Goal: Transaction & Acquisition: Book appointment/travel/reservation

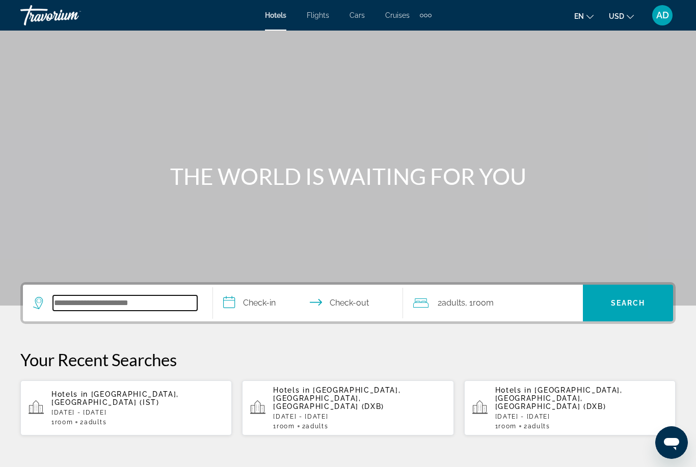
click at [139, 307] on input "Search hotel destination" at bounding box center [125, 302] width 144 height 15
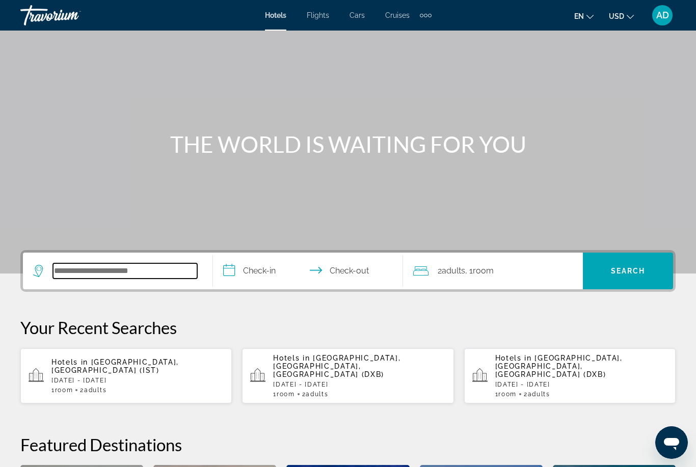
scroll to position [32, 0]
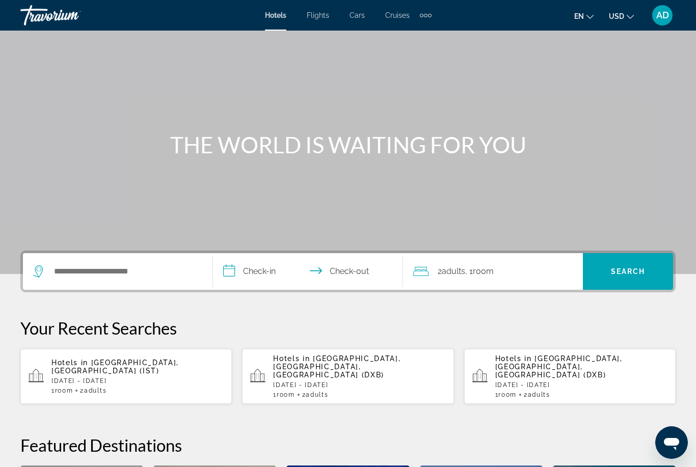
click at [426, 15] on div "Extra navigation items" at bounding box center [426, 16] width 4 height 4
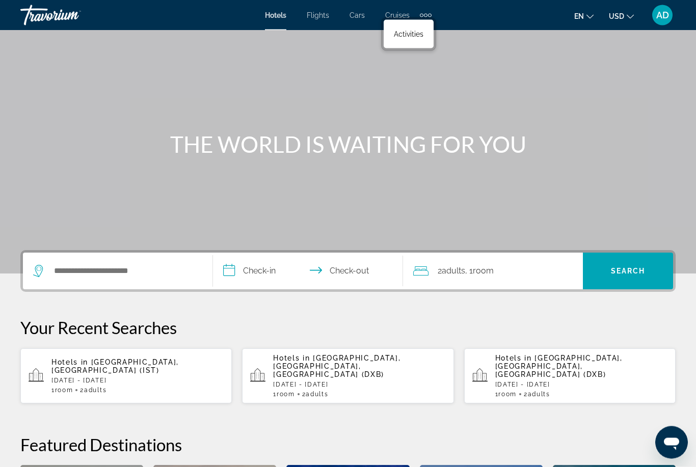
click at [356, 81] on div "Main content" at bounding box center [348, 121] width 696 height 306
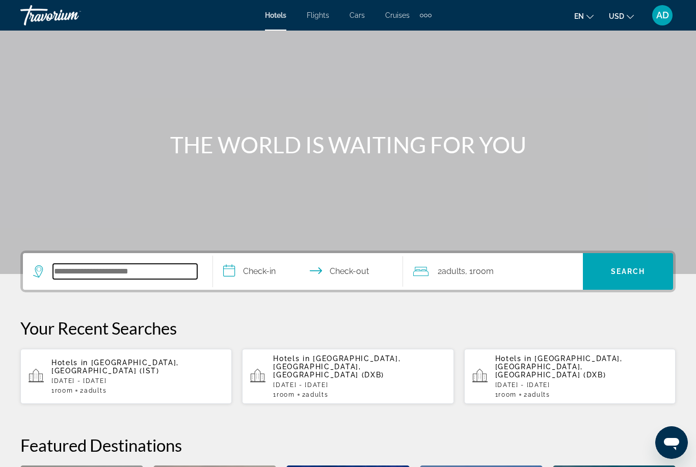
click at [106, 275] on input "Search hotel destination" at bounding box center [125, 271] width 144 height 15
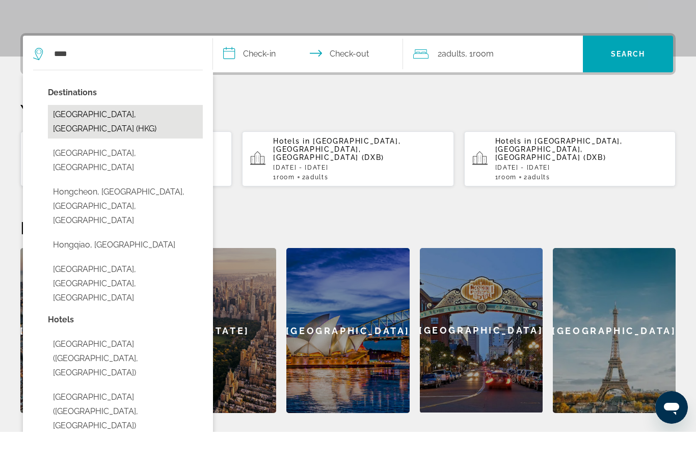
click at [140, 140] on button "[GEOGRAPHIC_DATA], [GEOGRAPHIC_DATA] (HKG)" at bounding box center [125, 157] width 155 height 34
type input "**********"
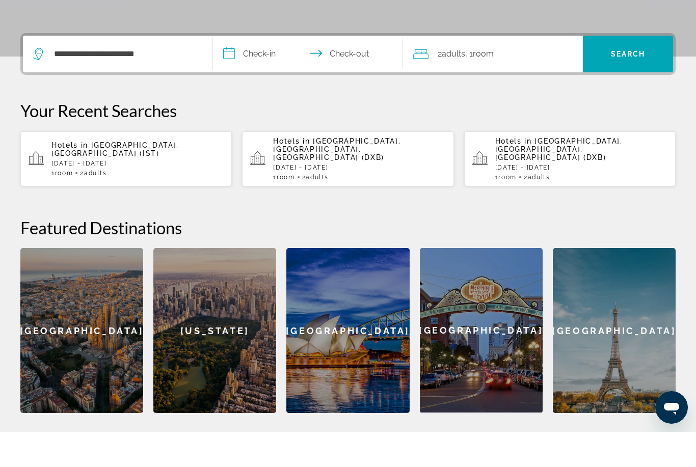
click at [249, 71] on input "**********" at bounding box center [310, 91] width 194 height 40
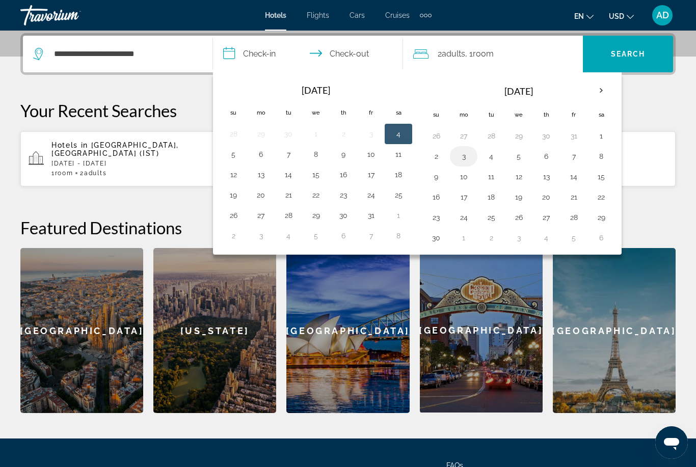
click at [464, 161] on button "3" at bounding box center [463, 156] width 16 height 14
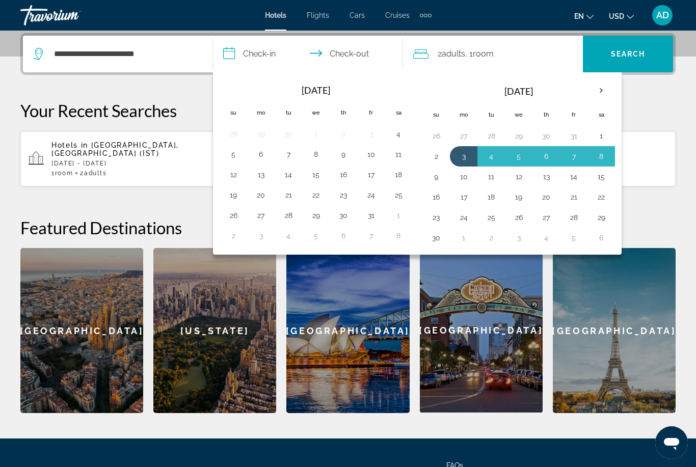
click at [435, 181] on button "9" at bounding box center [436, 177] width 16 height 14
type input "**********"
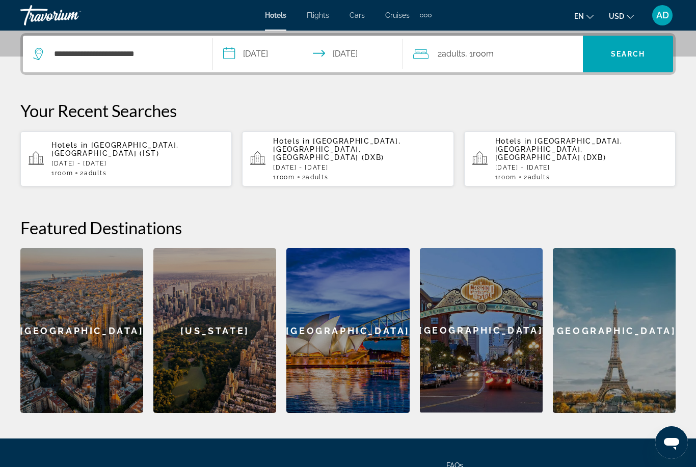
click at [487, 59] on span ", 1 Room rooms" at bounding box center [479, 54] width 29 height 14
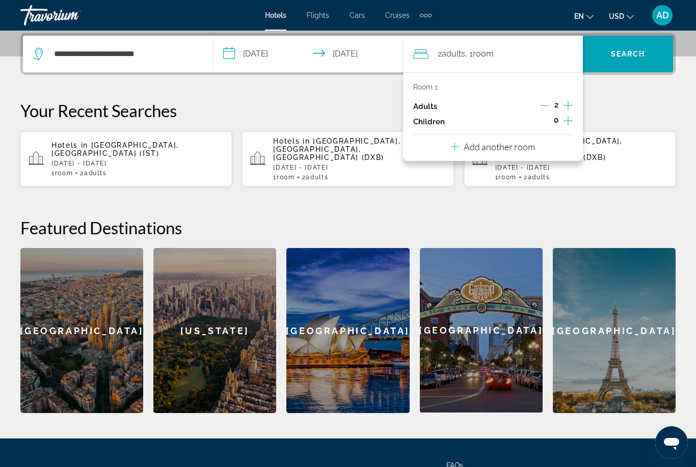
click at [488, 149] on p "Add another room" at bounding box center [498, 146] width 71 height 11
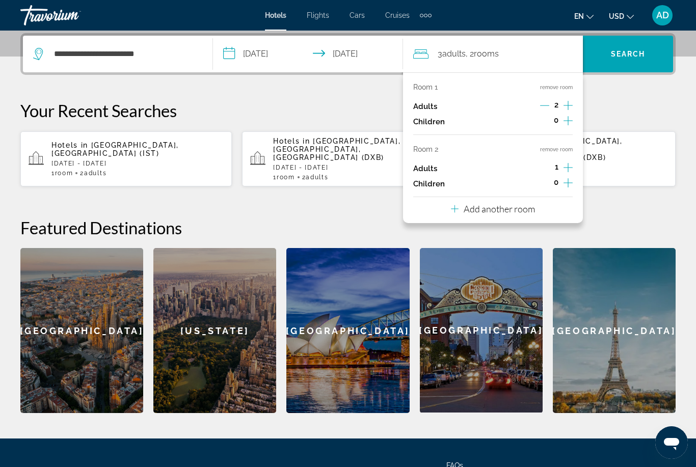
click at [495, 207] on p "Add another room" at bounding box center [498, 208] width 71 height 11
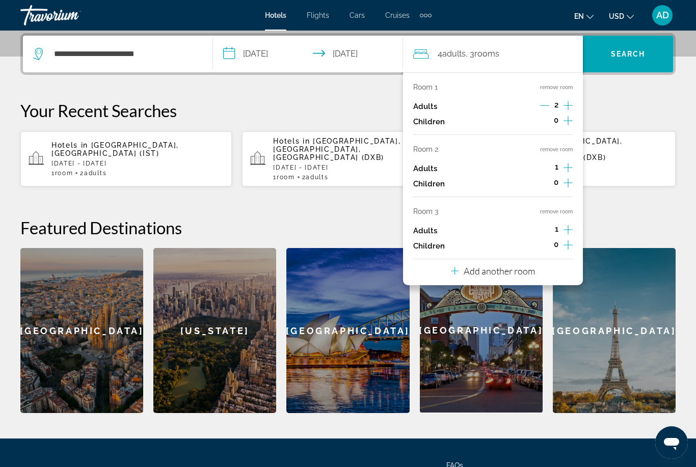
click at [483, 269] on p "Add another room" at bounding box center [498, 270] width 71 height 11
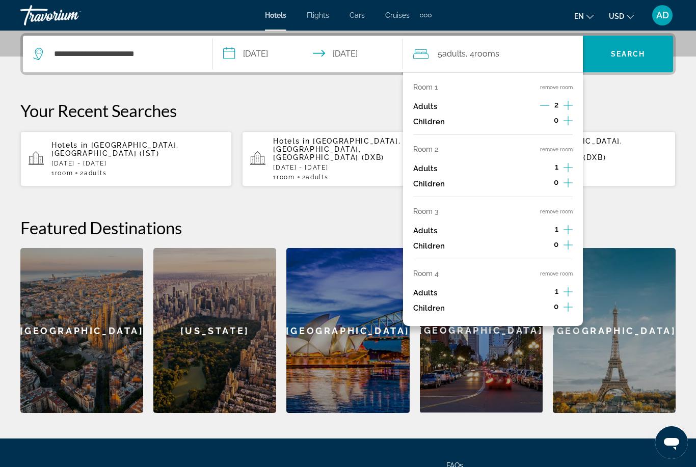
click at [551, 270] on button "remove room" at bounding box center [556, 273] width 33 height 7
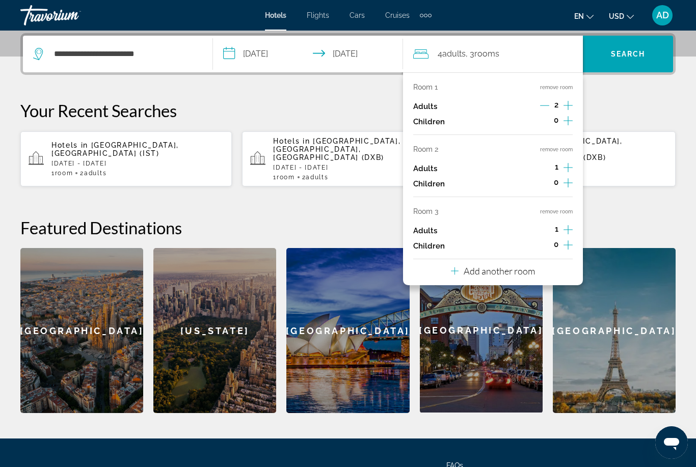
click at [563, 208] on button "remove room" at bounding box center [556, 211] width 33 height 7
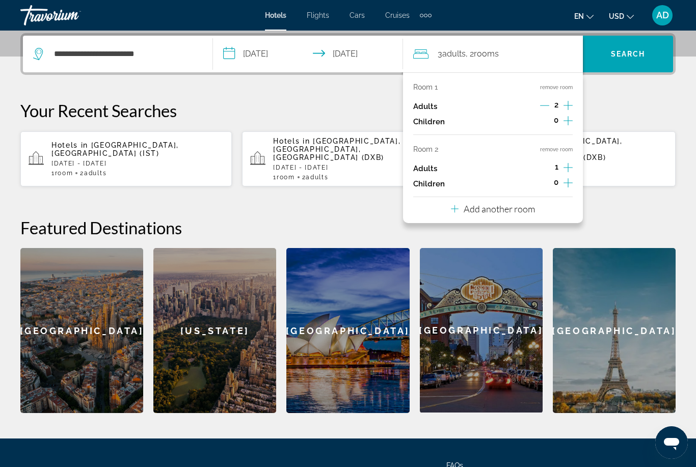
click at [572, 165] on icon "Increment adults" at bounding box center [567, 167] width 9 height 12
click at [627, 52] on span "Search" at bounding box center [628, 54] width 35 height 8
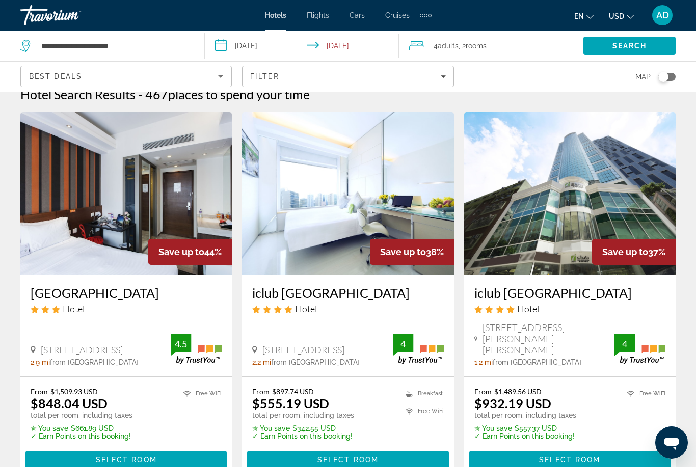
scroll to position [26, 0]
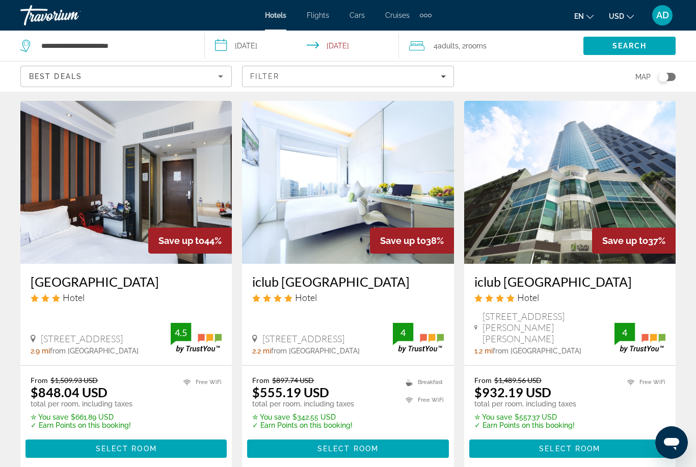
click at [193, 78] on div "Best Deals" at bounding box center [123, 76] width 189 height 12
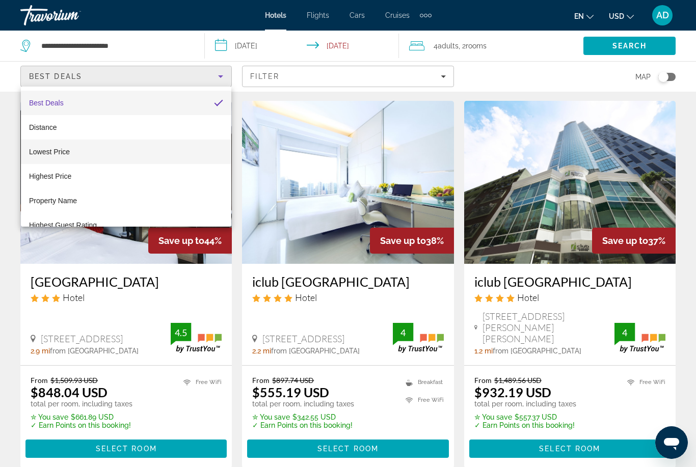
drag, startPoint x: 45, startPoint y: 128, endPoint x: 45, endPoint y: 155, distance: 26.5
click at [45, 128] on span "Distance" at bounding box center [43, 127] width 28 height 8
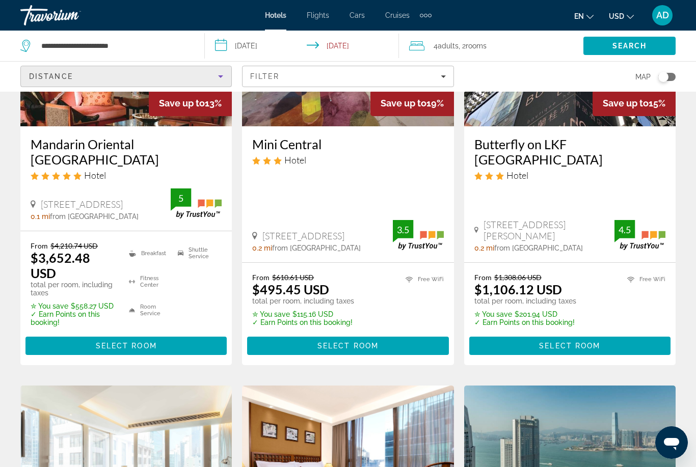
scroll to position [149, 0]
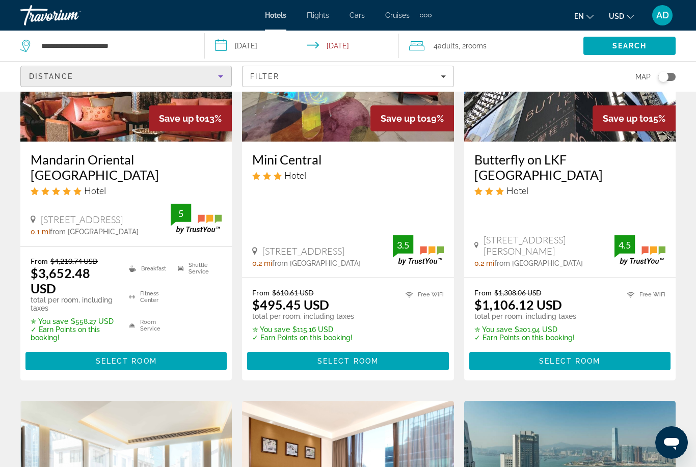
click at [312, 349] on span "Main content" at bounding box center [347, 361] width 201 height 24
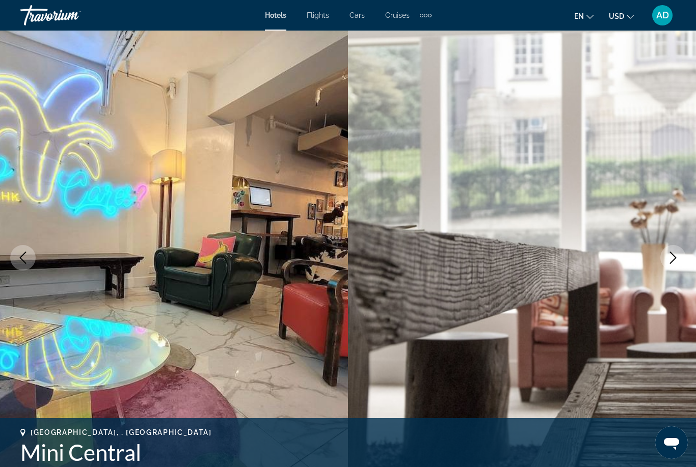
scroll to position [19, 0]
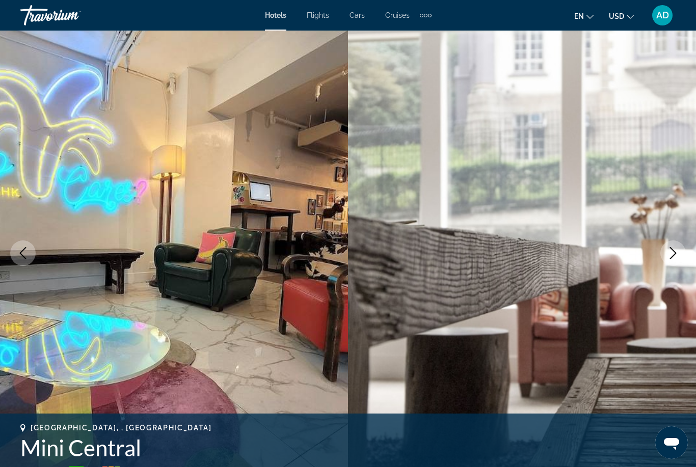
click at [671, 252] on icon "Next image" at bounding box center [673, 253] width 12 height 12
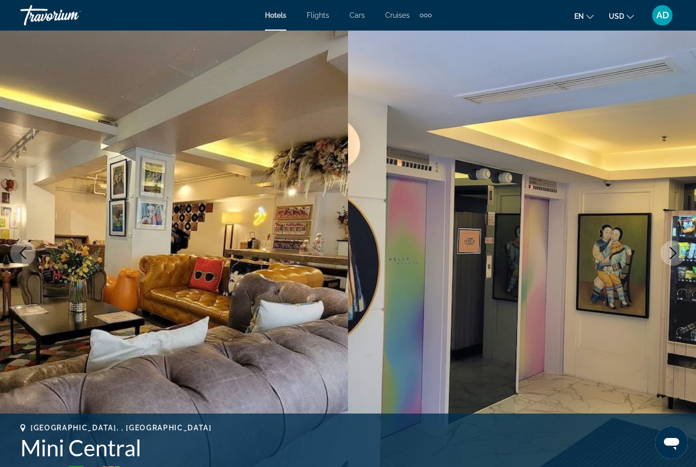
click at [671, 253] on icon "Next image" at bounding box center [673, 253] width 12 height 12
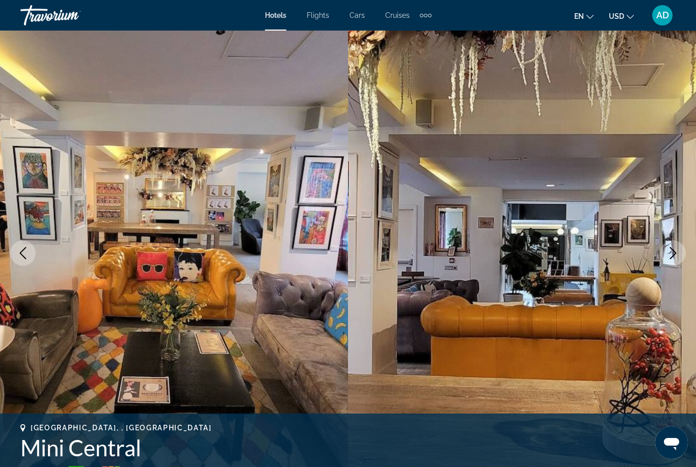
click at [671, 253] on icon "Next image" at bounding box center [673, 253] width 12 height 12
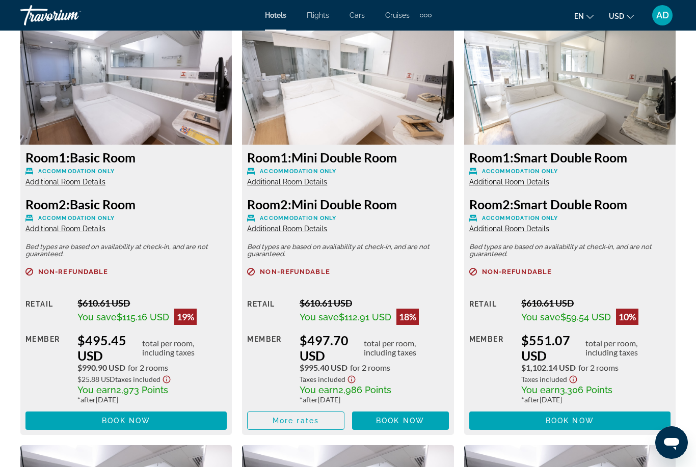
scroll to position [1610, 0]
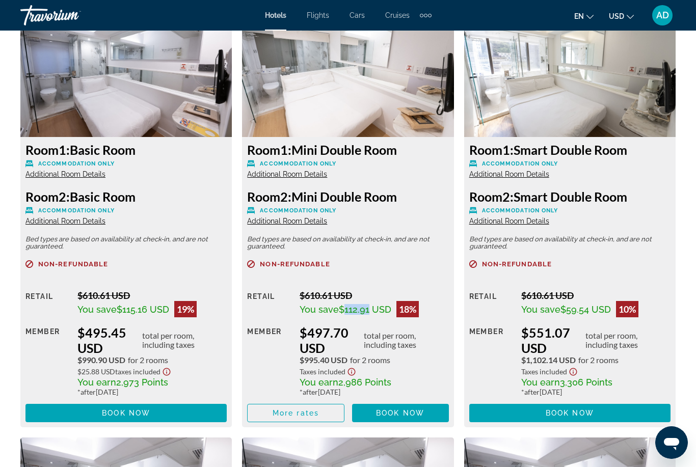
drag, startPoint x: 343, startPoint y: 311, endPoint x: 365, endPoint y: 310, distance: 21.9
click at [365, 310] on span "$112.91 USD" at bounding box center [365, 309] width 52 height 11
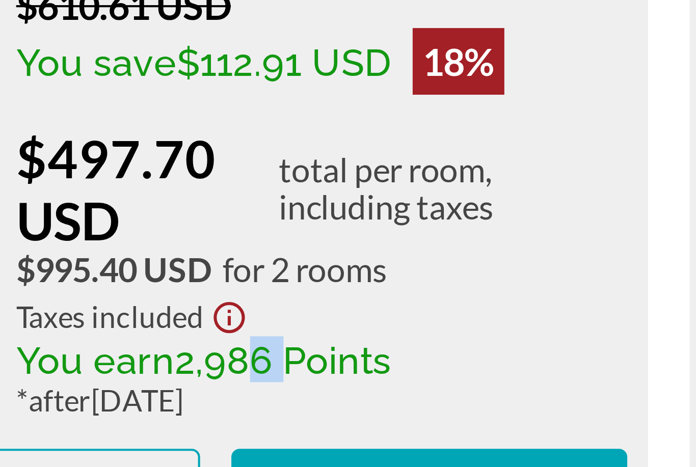
drag, startPoint x: 58, startPoint y: 87, endPoint x: 65, endPoint y: 87, distance: 7.6
click at [338, 353] on span "2,986 Points" at bounding box center [364, 358] width 53 height 11
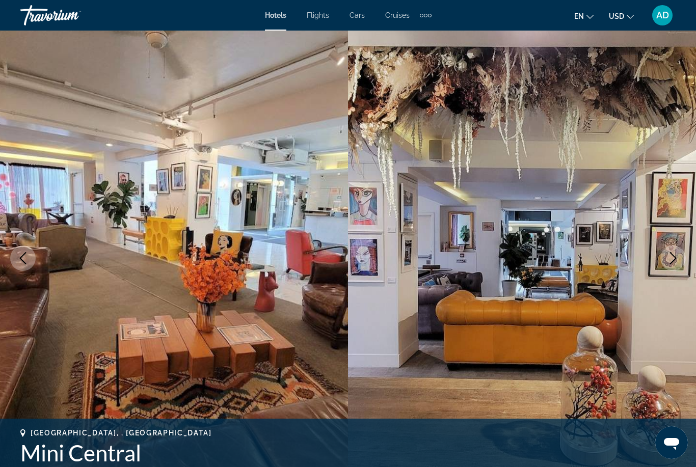
scroll to position [0, 0]
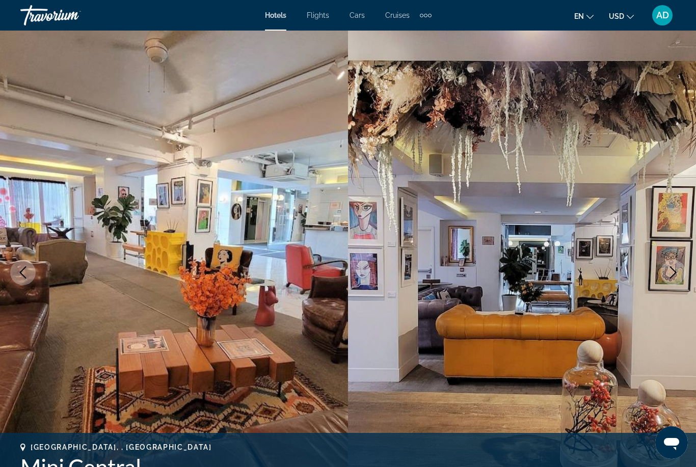
click at [426, 18] on div "Extra navigation items" at bounding box center [426, 15] width 12 height 15
click at [509, 15] on div "en English Español Français Italiano Português русский USD USD ($) MXN (Mex$) C…" at bounding box center [559, 15] width 234 height 21
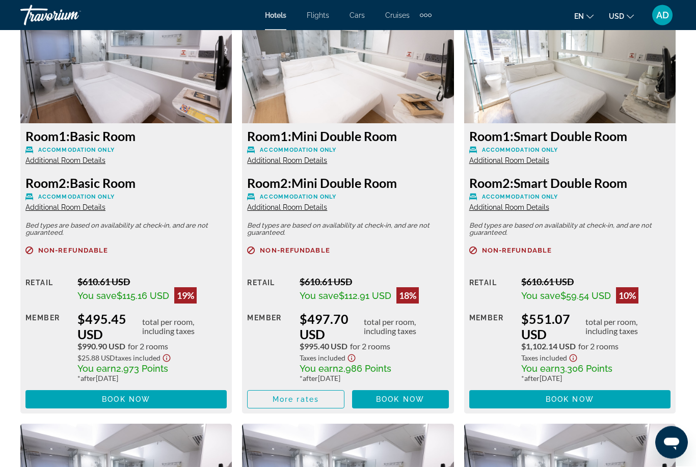
scroll to position [1625, 0]
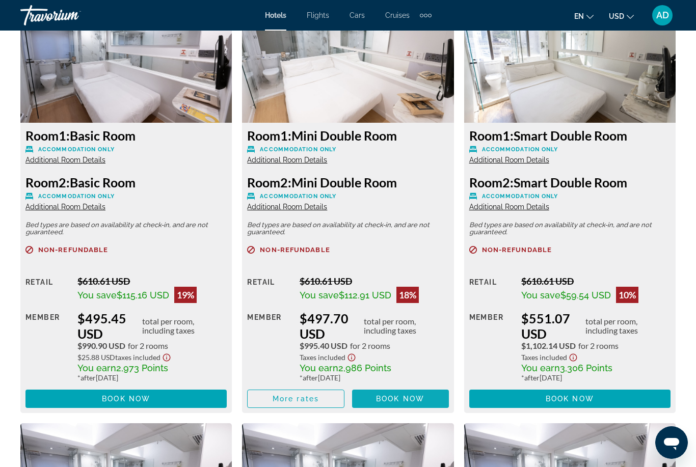
click at [408, 402] on span "Book now" at bounding box center [400, 399] width 48 height 8
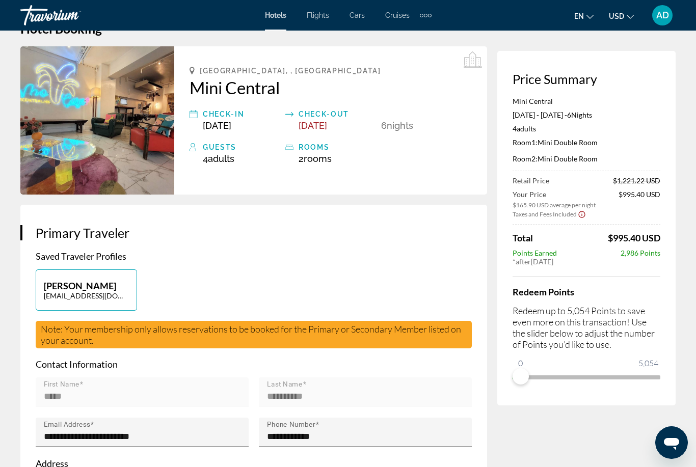
scroll to position [33, 0]
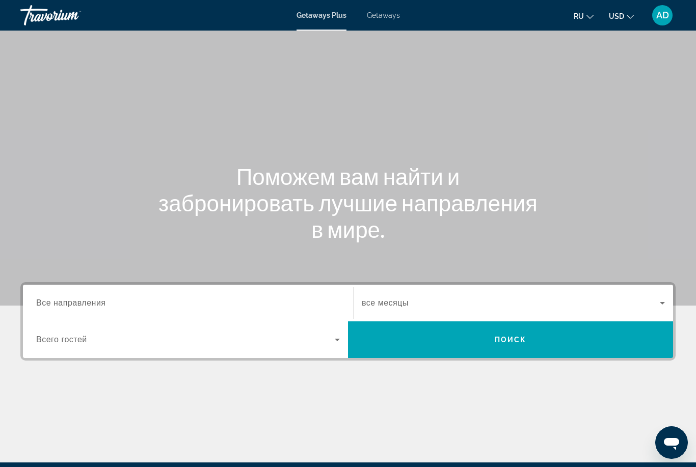
click at [376, 17] on span "Getaways" at bounding box center [383, 15] width 33 height 8
click at [337, 21] on div "Getaways Plus Getaways ru English Español Français Italiano Português русский U…" at bounding box center [348, 15] width 696 height 26
click at [332, 18] on span "Getaways Plus" at bounding box center [320, 15] width 49 height 8
click at [397, 16] on span "Getaways" at bounding box center [383, 15] width 33 height 8
click at [75, 302] on span "Все направления" at bounding box center [71, 302] width 70 height 9
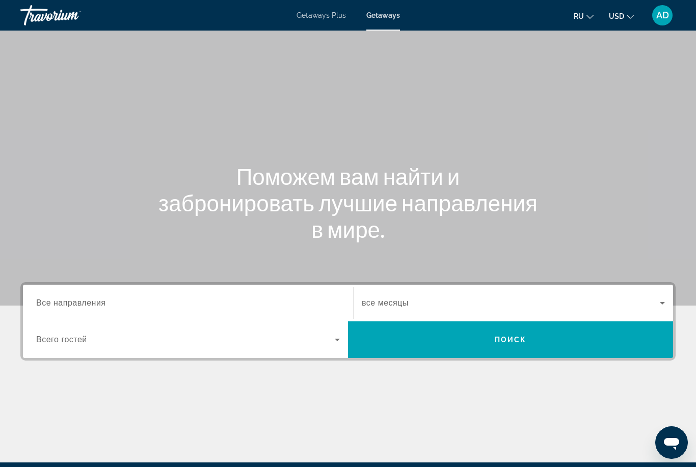
click at [75, 302] on input "Destination Все направления" at bounding box center [188, 303] width 304 height 12
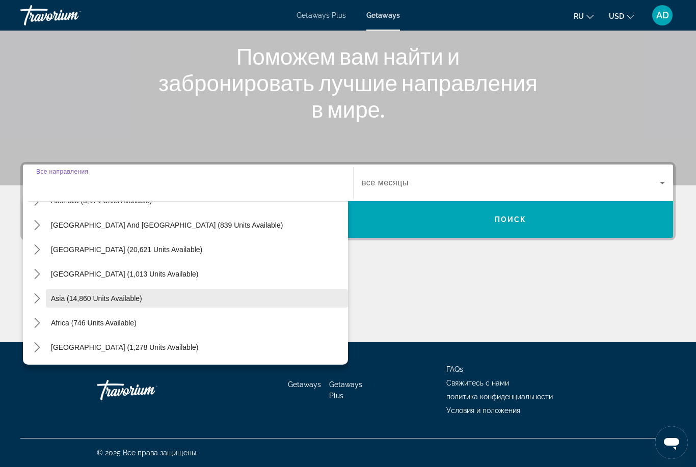
scroll to position [165, 0]
click at [38, 304] on mat-icon "Toggle Asia (14,860 units available) submenu" at bounding box center [37, 299] width 18 height 18
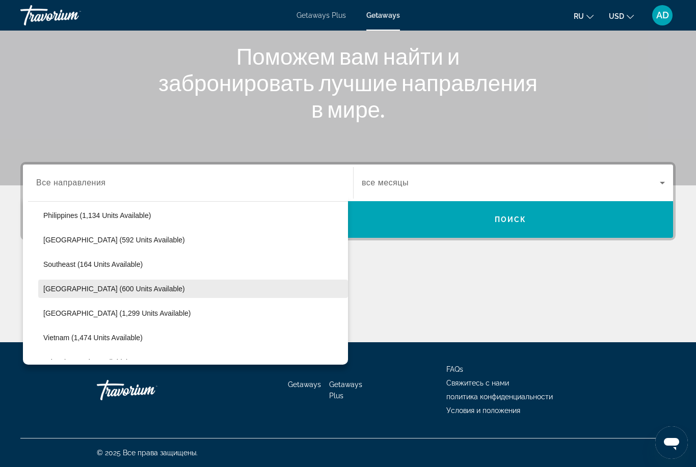
scroll to position [469, 0]
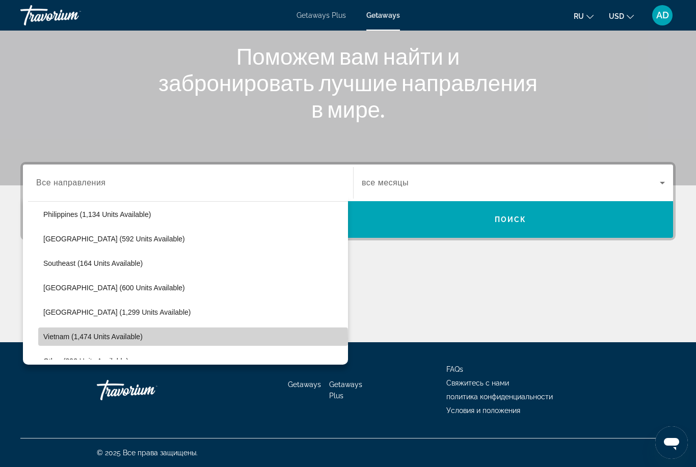
click at [57, 339] on span "Vietnam (1,474 units available)" at bounding box center [92, 337] width 99 height 8
type input "**********"
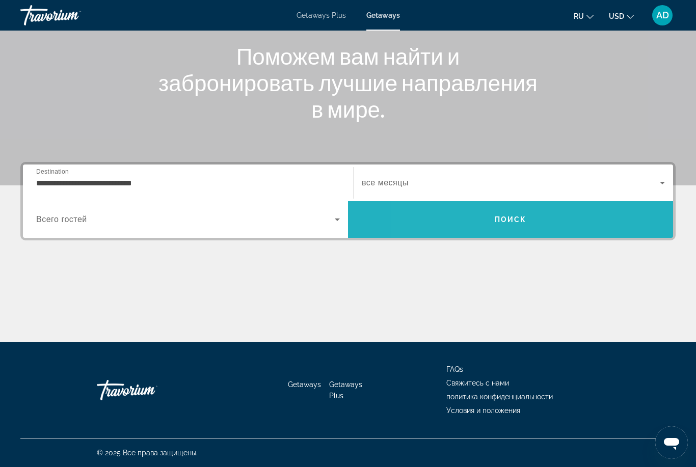
click at [468, 218] on span "Search" at bounding box center [510, 219] width 325 height 24
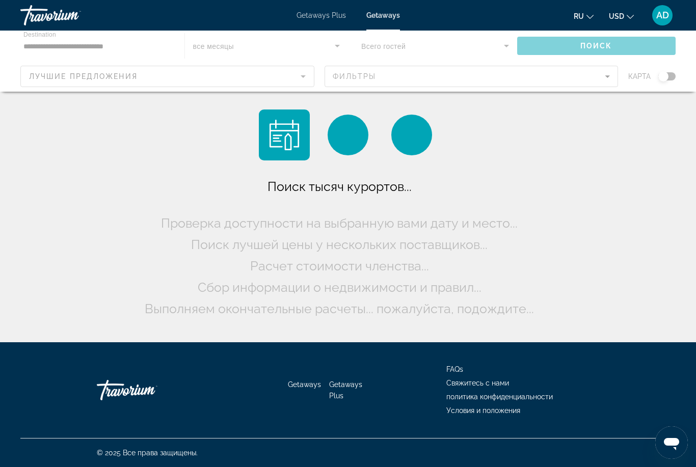
scroll to position [33, 0]
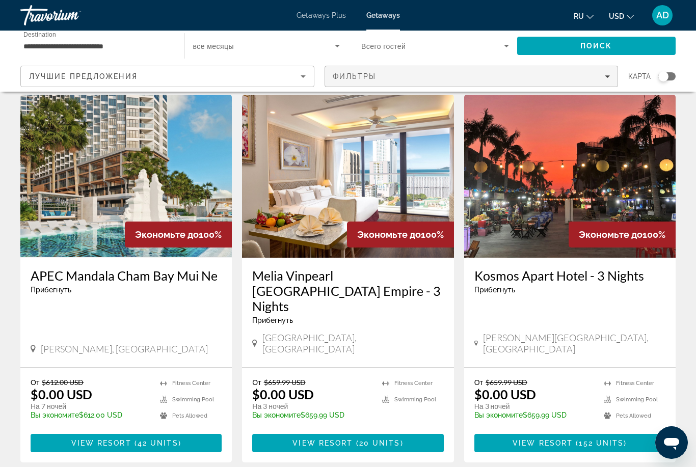
click at [376, 75] on div "Фильтры" at bounding box center [472, 76] width 278 height 8
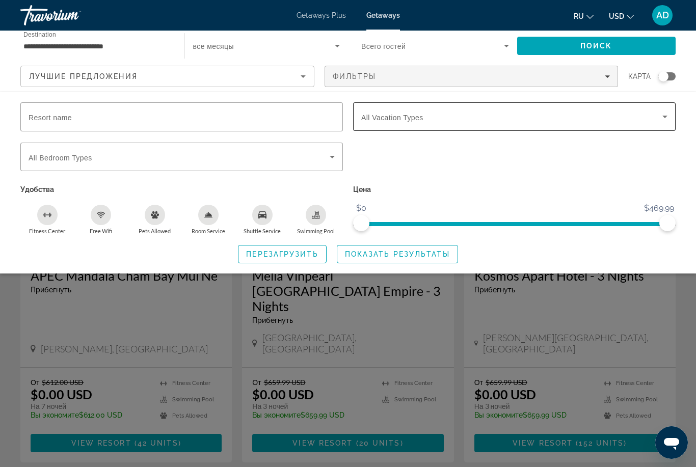
click at [382, 119] on span "All Vacation Types" at bounding box center [392, 118] width 62 height 8
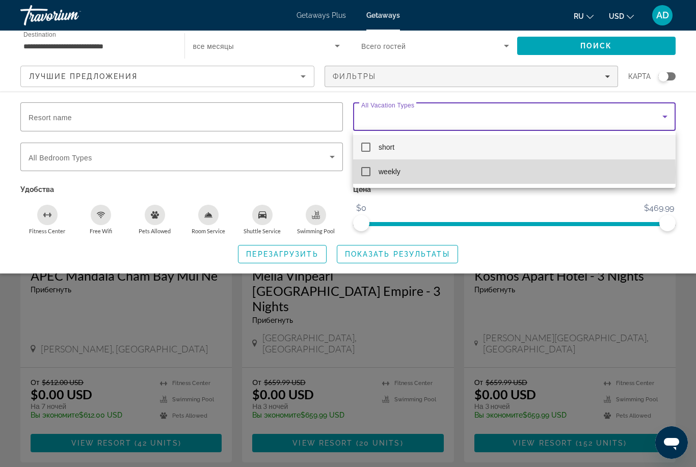
click at [366, 172] on mat-pseudo-checkbox at bounding box center [365, 171] width 9 height 9
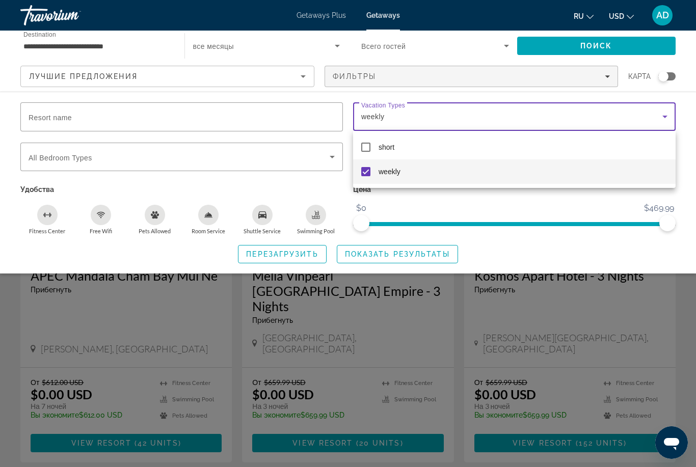
click at [361, 253] on div at bounding box center [348, 233] width 696 height 467
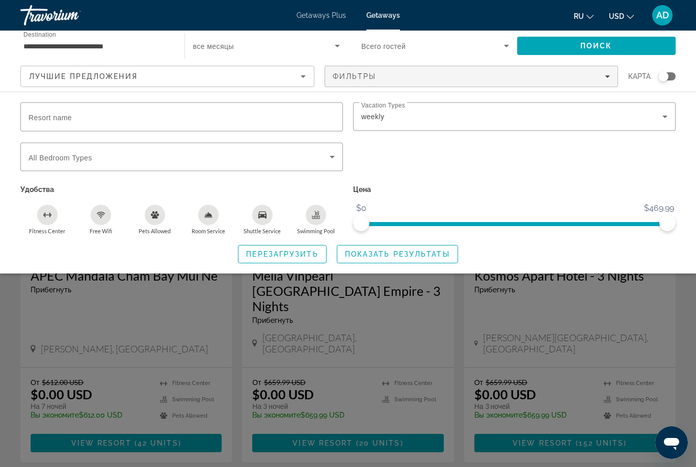
click at [361, 253] on span "Показать результаты" at bounding box center [397, 254] width 105 height 8
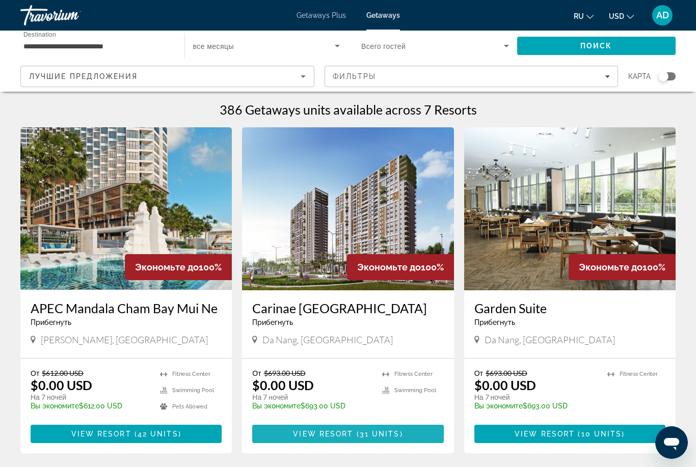
click at [308, 434] on span "View Resort" at bounding box center [323, 434] width 60 height 8
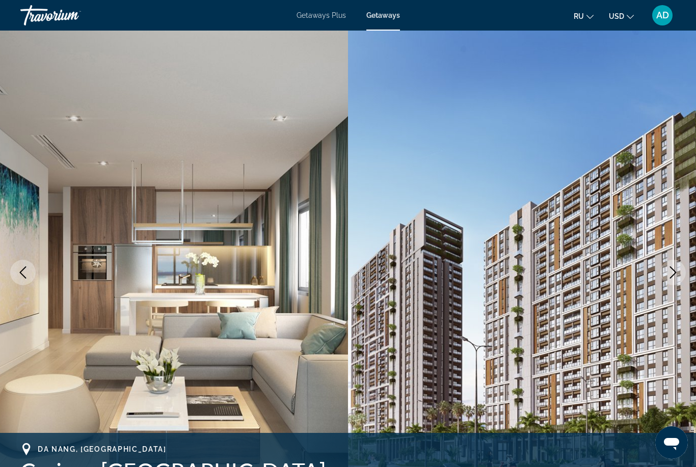
click at [677, 271] on icon "Next image" at bounding box center [673, 272] width 12 height 12
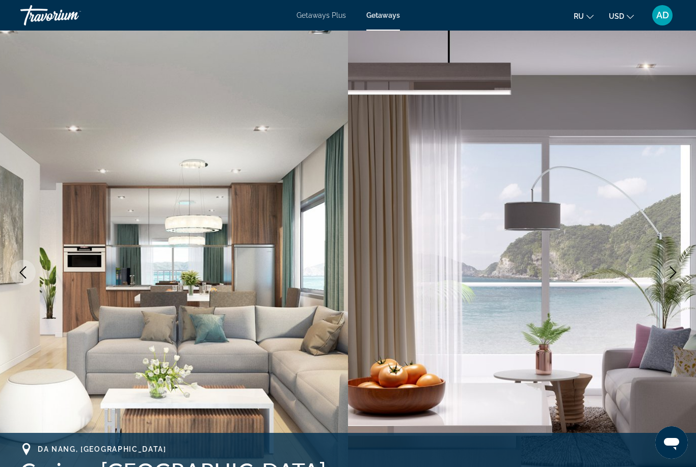
click at [677, 271] on icon "Next image" at bounding box center [673, 272] width 12 height 12
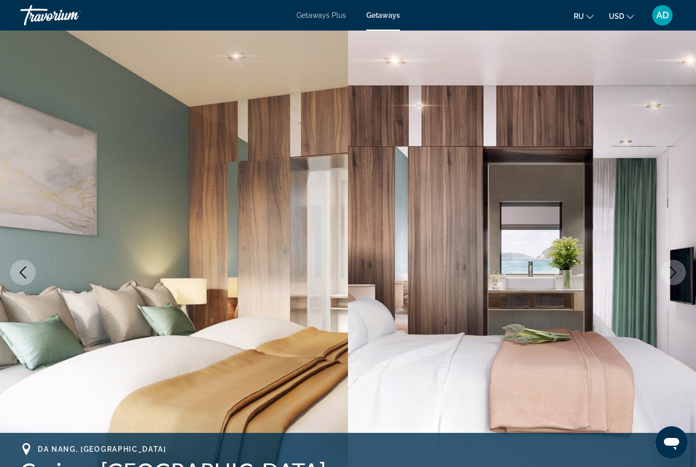
click at [677, 271] on icon "Next image" at bounding box center [673, 272] width 12 height 12
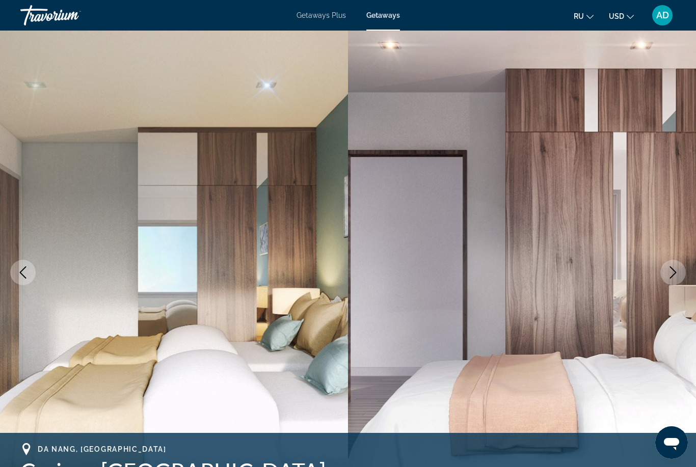
click at [677, 271] on icon "Next image" at bounding box center [673, 272] width 12 height 12
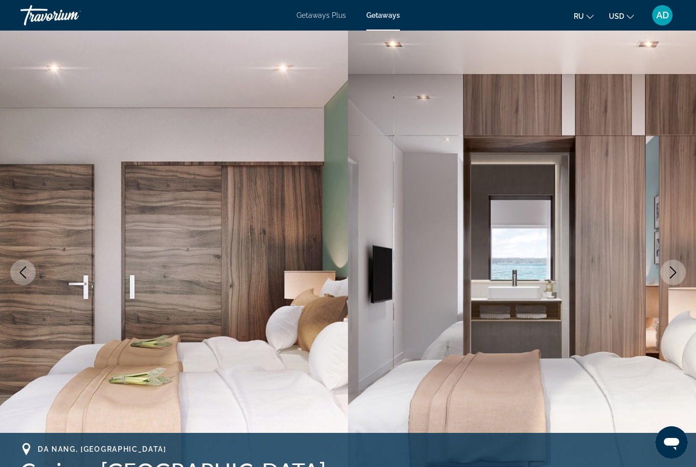
click at [677, 271] on icon "Next image" at bounding box center [673, 272] width 12 height 12
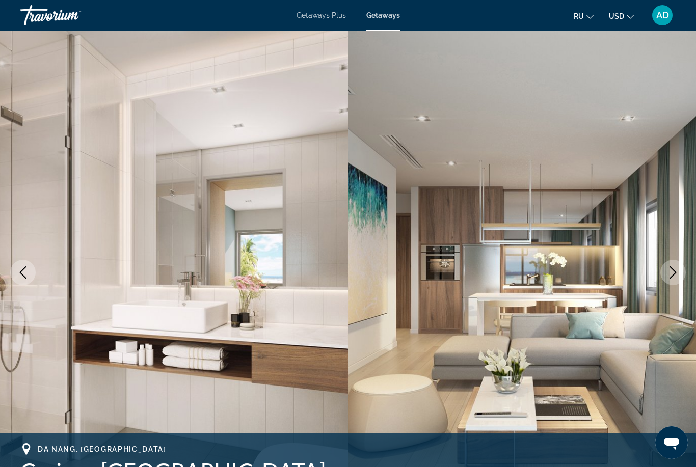
click at [677, 276] on icon "Next image" at bounding box center [673, 272] width 12 height 12
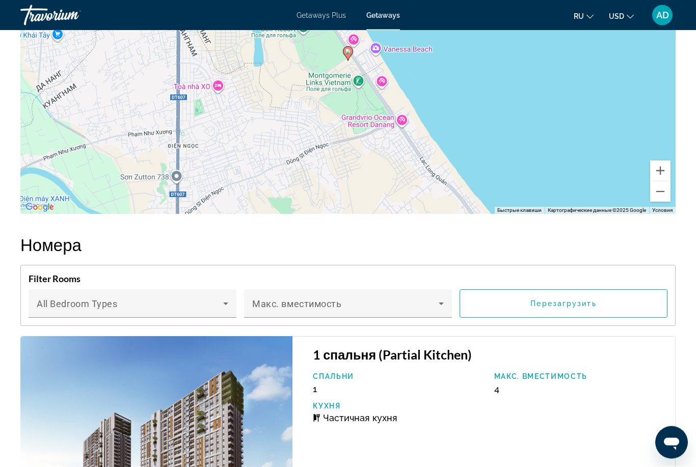
scroll to position [1285, 0]
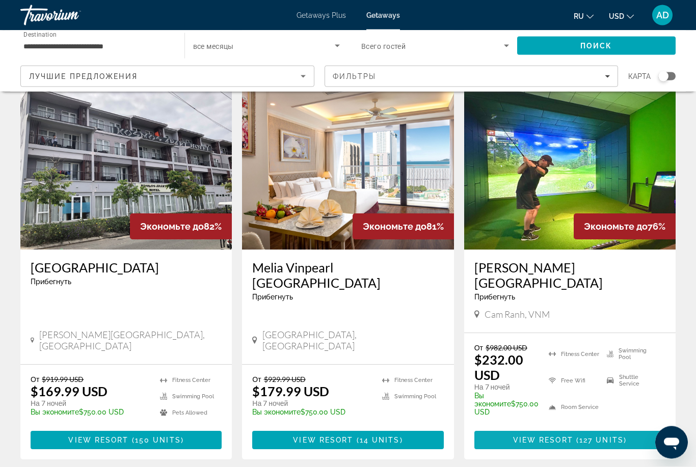
scroll to position [387, 0]
click at [545, 436] on span "View Resort" at bounding box center [543, 440] width 60 height 8
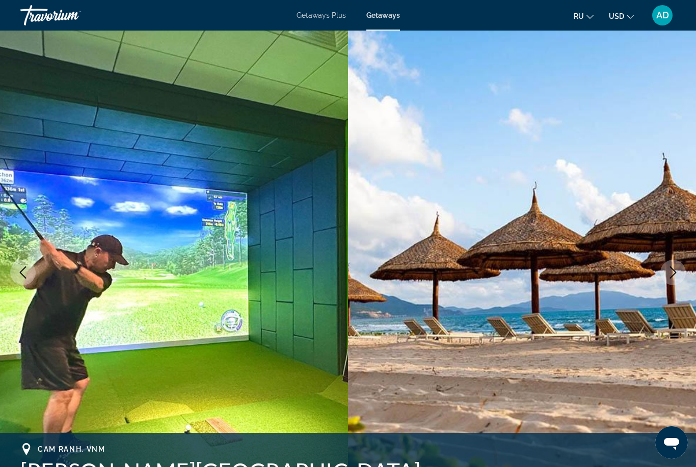
click at [670, 278] on icon "Next image" at bounding box center [673, 272] width 7 height 12
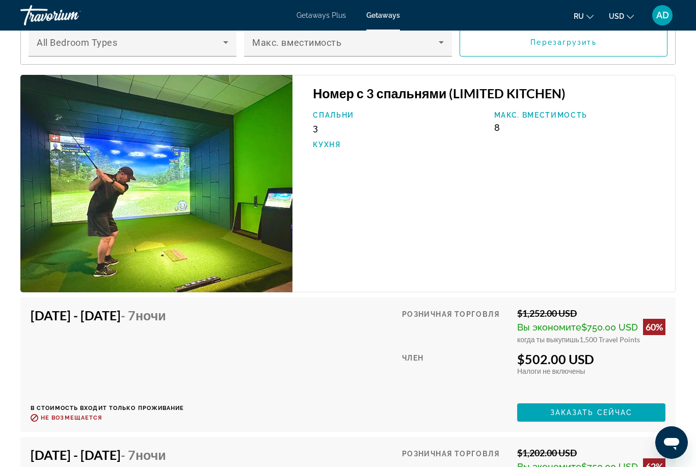
scroll to position [1912, 0]
